Goal: Transaction & Acquisition: Purchase product/service

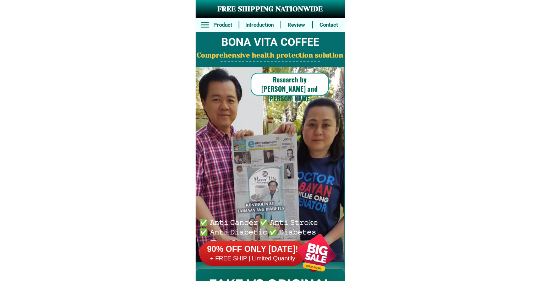
click at [258, 255] on h6 "+ FREE SHIP | Limited Quantily" at bounding box center [252, 259] width 107 height 8
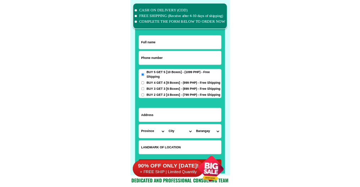
scroll to position [5521, 0]
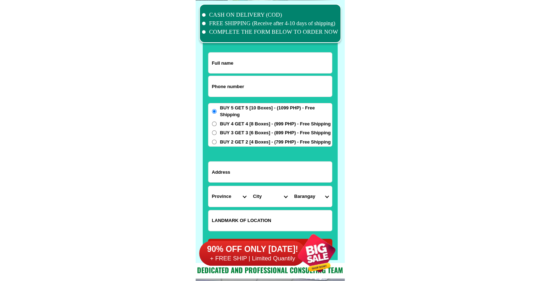
click at [260, 125] on span "BUY 4 GET 4 [8 Boxes] - (999 PHP) - Free Shipping" at bounding box center [275, 123] width 111 height 7
click at [217, 125] on input "BUY 4 GET 4 [8 Boxes] - (999 PHP) - Free Shipping" at bounding box center [214, 123] width 5 height 5
radio input "true"
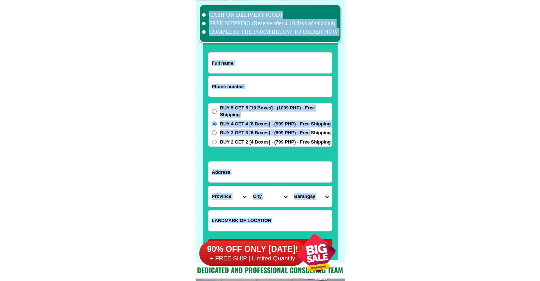
drag, startPoint x: 200, startPoint y: 122, endPoint x: 312, endPoint y: 129, distance: 111.7
click at [312, 129] on div "CASH ON DELIVERY (COD) FREE SHIPPING (Receive after 4-10 days of shipping) COMP…" at bounding box center [270, 131] width 149 height 262
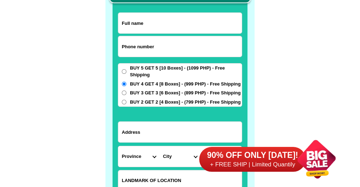
scroll to position [5568, 0]
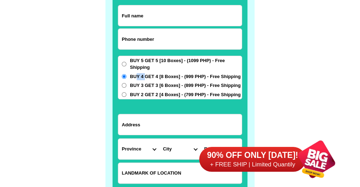
drag, startPoint x: 137, startPoint y: 77, endPoint x: 145, endPoint y: 77, distance: 7.8
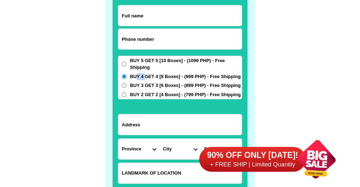
click at [145, 77] on span "BUY 4 GET 4 [8 Boxes] - (999 PHP) - Free Shipping" at bounding box center [185, 76] width 111 height 7
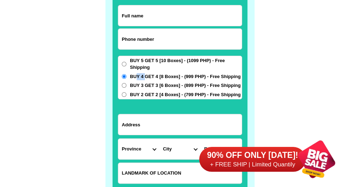
click at [145, 77] on span "BUY 4 GET 4 [8 Boxes] - (999 PHP) - Free Shipping" at bounding box center [185, 76] width 111 height 7
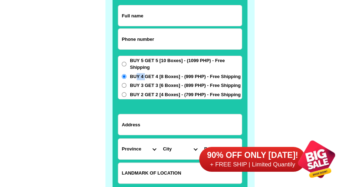
click at [126, 77] on input "BUY 4 GET 4 [8 Boxes] - (999 PHP) - Free Shipping" at bounding box center [124, 76] width 5 height 5
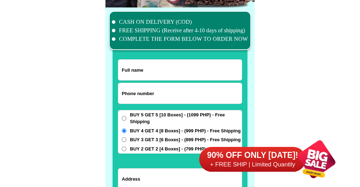
scroll to position [5521, 0]
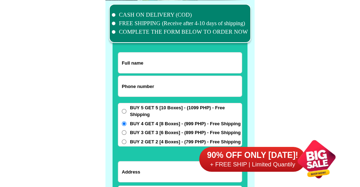
click at [130, 65] on input "Input full_name" at bounding box center [180, 63] width 124 height 21
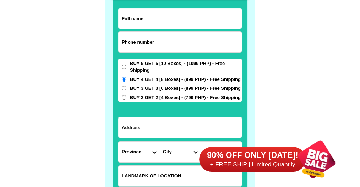
scroll to position [5568, 0]
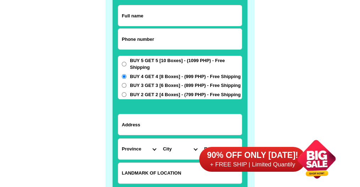
click at [148, 84] on span "BUY 3 GET 3 [6 Boxes] - (899 PHP) - Free Shipping" at bounding box center [185, 85] width 111 height 7
click at [126, 84] on input "BUY 3 GET 3 [6 Boxes] - (899 PHP) - Free Shipping" at bounding box center [124, 85] width 5 height 5
radio input "true"
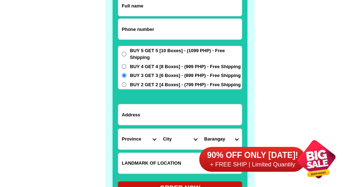
scroll to position [5521, 0]
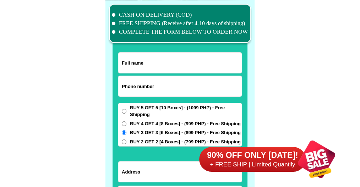
click at [157, 67] on input "Input full_name" at bounding box center [180, 63] width 124 height 21
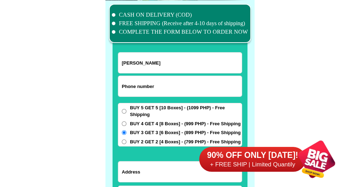
type input "[PERSON_NAME]"
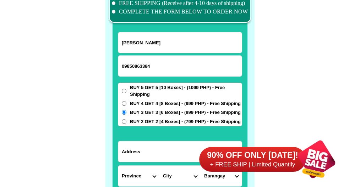
scroll to position [5568, 0]
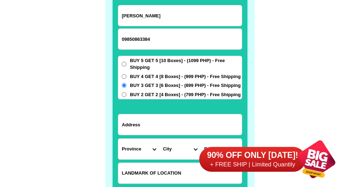
type input "09850863384"
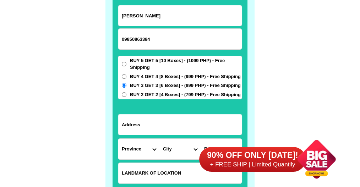
click at [148, 126] on input "Input address" at bounding box center [180, 124] width 124 height 21
click button "submit" at bounding box center [0, 0] width 0 height 0
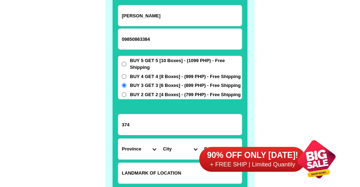
type input "374"
radio input "true"
select select "63_428"
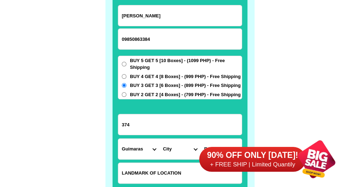
click at [158, 132] on input "374" at bounding box center [180, 124] width 124 height 21
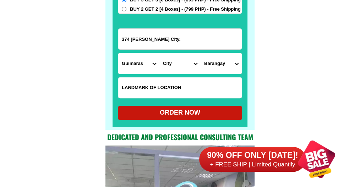
scroll to position [5663, 0]
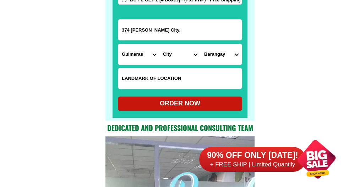
type input "374 [PERSON_NAME] City."
click at [141, 50] on select "Province [GEOGRAPHIC_DATA] [GEOGRAPHIC_DATA][PERSON_NAME][GEOGRAPHIC_DATA][GEOG…" at bounding box center [138, 54] width 41 height 21
select select "63_198"
click at [118, 44] on select "Province [GEOGRAPHIC_DATA] [GEOGRAPHIC_DATA][PERSON_NAME][GEOGRAPHIC_DATA][GEOG…" at bounding box center [138, 54] width 41 height 21
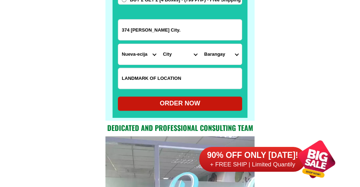
click at [173, 53] on select "City [GEOGRAPHIC_DATA] [GEOGRAPHIC_DATA] [GEOGRAPHIC_DATA]-city [GEOGRAPHIC_DAT…" at bounding box center [179, 54] width 41 height 21
select select "63_1988988"
click at [159, 44] on select "City [GEOGRAPHIC_DATA] [GEOGRAPHIC_DATA] [GEOGRAPHIC_DATA]-city [GEOGRAPHIC_DAT…" at bounding box center [179, 54] width 41 height 21
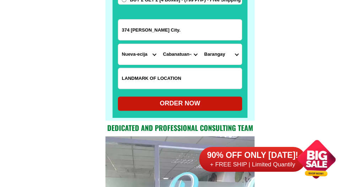
drag, startPoint x: 206, startPoint y: 60, endPoint x: 210, endPoint y: 56, distance: 5.3
click at [206, 60] on select "Barangay Aduas centro (aduas) Aduas norte Aduas sur [GEOGRAPHIC_DATA] buhay Bag…" at bounding box center [221, 54] width 41 height 21
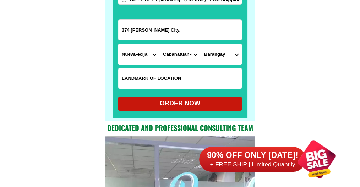
select select "63_19889882512"
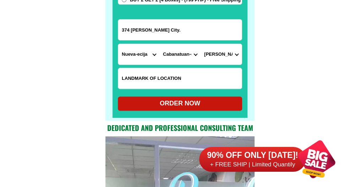
click at [201, 44] on select "Barangay Aduas centro (aduas) Aduas norte Aduas sur [GEOGRAPHIC_DATA] buhay Bag…" at bounding box center [221, 54] width 41 height 21
click at [149, 75] on input "Input LANDMARKOFLOCATION" at bounding box center [180, 78] width 124 height 21
type input "Near Ortaleza Law Office"
click at [186, 96] on form "[PERSON_NAME] 09850863384 ORDER NOW 374 [PERSON_NAME][GEOGRAPHIC_DATA]. Provinc…" at bounding box center [180, 10] width 124 height 201
click at [184, 99] on div "ORDER NOW" at bounding box center [180, 104] width 124 height 10
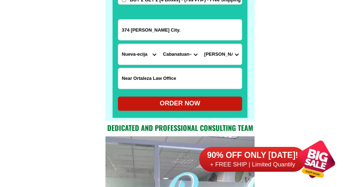
type input "374 [PERSON_NAME] City."
radio input "true"
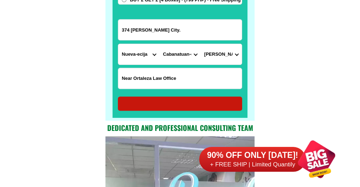
radio input "true"
